Goal: Task Accomplishment & Management: Manage account settings

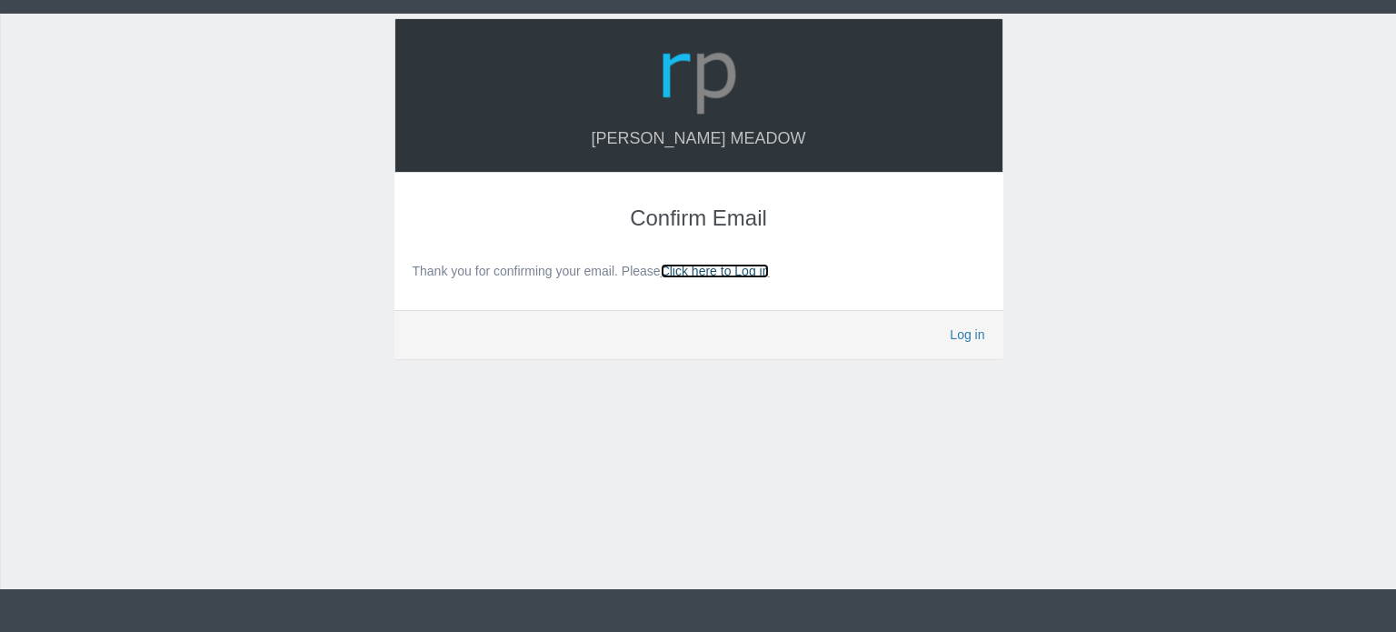
click at [697, 272] on link "Click here to Log in" at bounding box center [715, 271] width 109 height 15
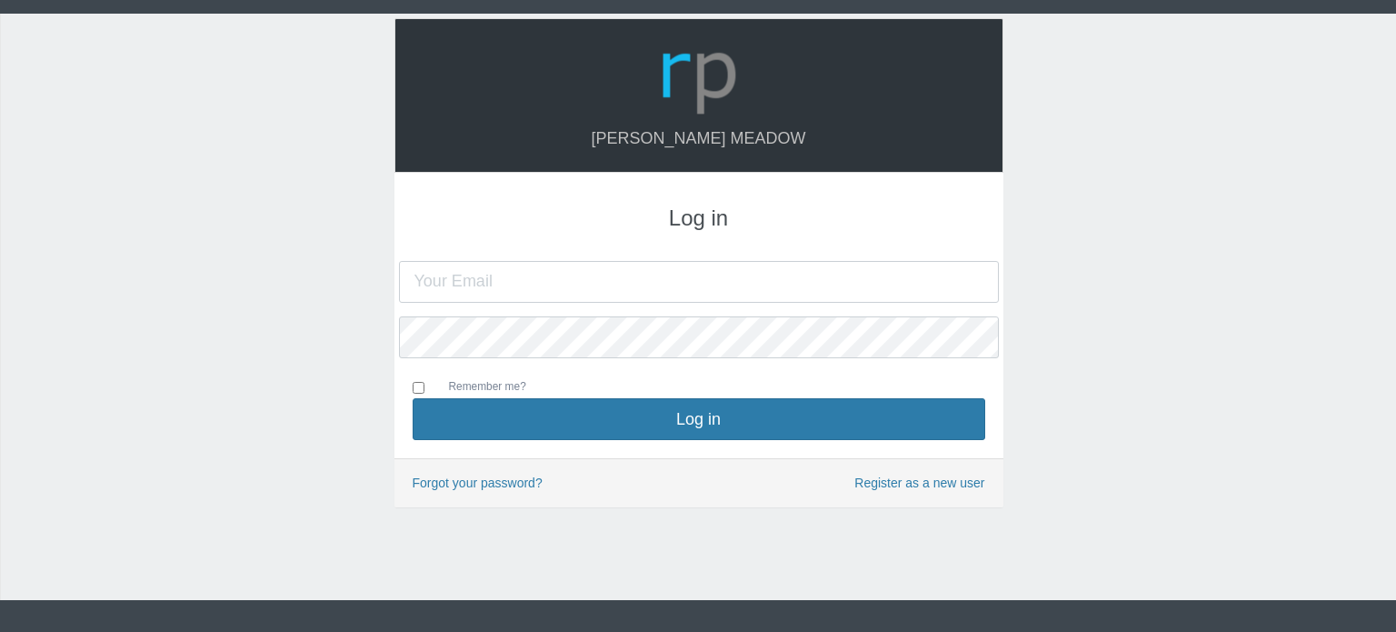
click at [633, 291] on input "text" at bounding box center [699, 282] width 600 height 42
type input "[EMAIL_ADDRESS][DOMAIN_NAME]"
click at [420, 385] on input "Remember me?" at bounding box center [419, 388] width 12 height 12
checkbox input "true"
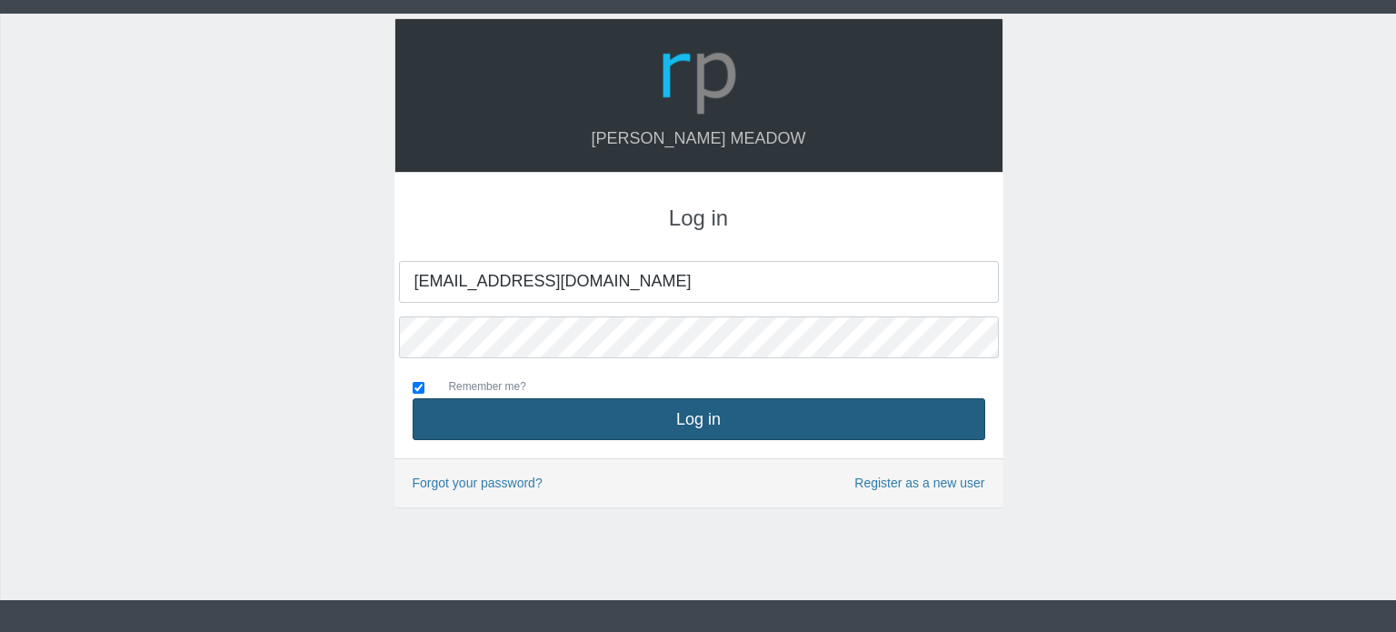
click at [495, 404] on button "Log in" at bounding box center [699, 419] width 573 height 42
